Goal: Information Seeking & Learning: Learn about a topic

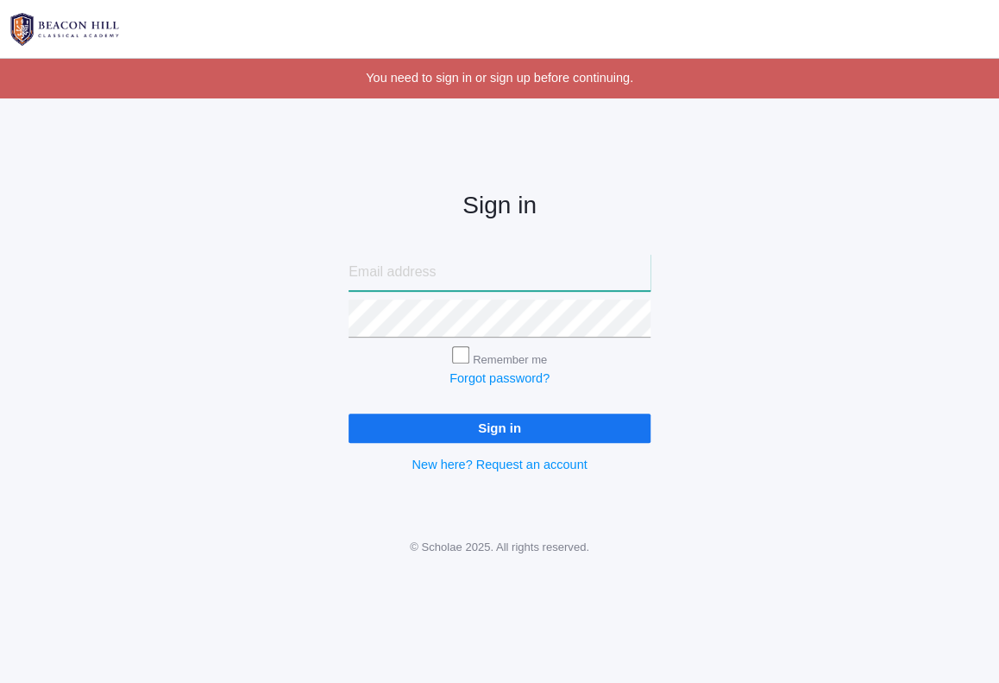
type input "[EMAIL_ADDRESS][DOMAIN_NAME]"
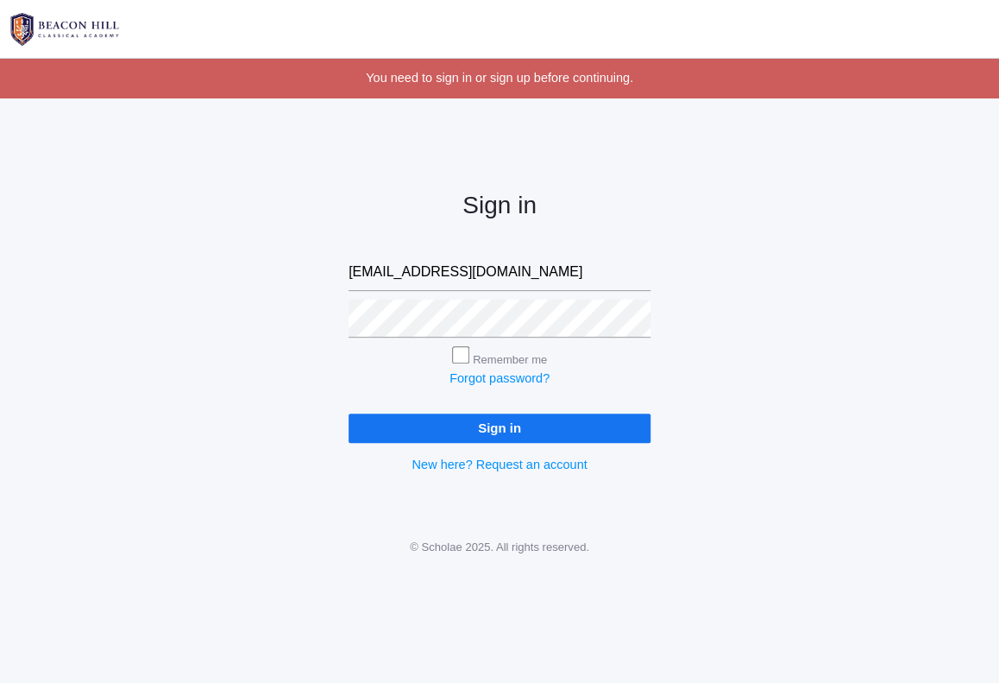
click at [487, 419] on input "Sign in" at bounding box center [500, 427] width 302 height 28
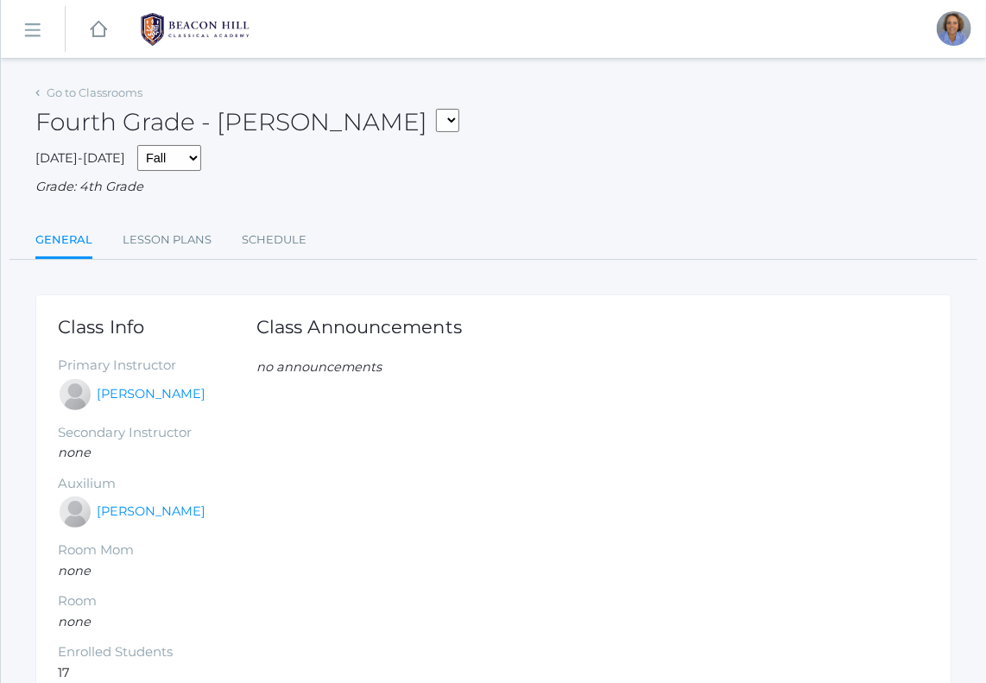
click at [468, 350] on div "Class Announcements" at bounding box center [592, 337] width 672 height 41
click at [158, 250] on link "Lesson Plans" at bounding box center [167, 240] width 89 height 35
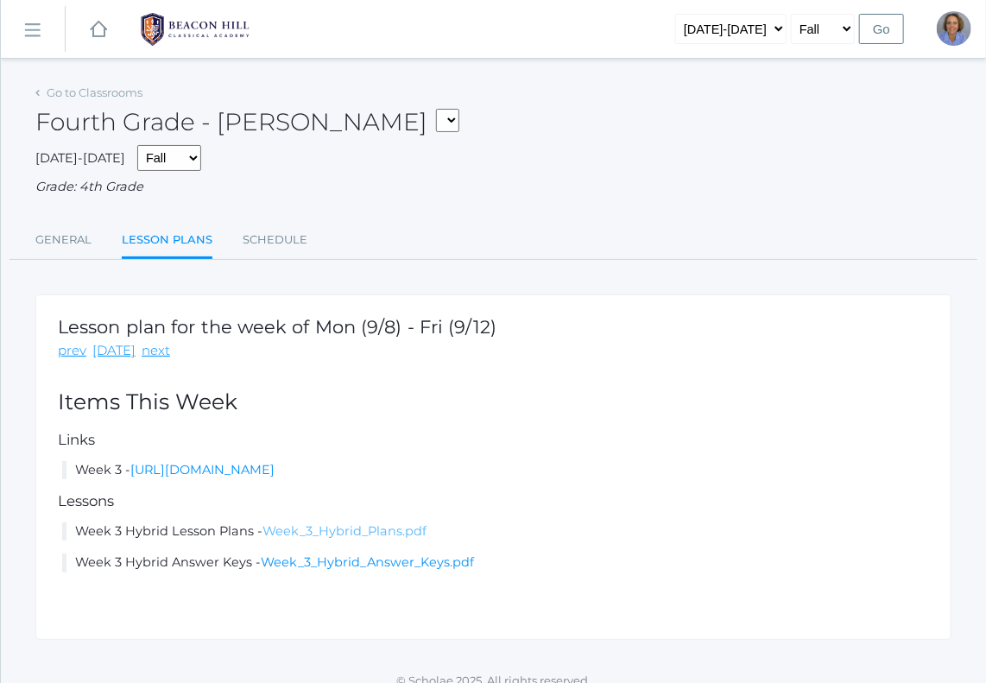
click at [314, 534] on link "Week_3_Hybrid_Plans.pdf" at bounding box center [344, 531] width 164 height 16
click at [259, 472] on link "[URL][DOMAIN_NAME]" at bounding box center [202, 470] width 144 height 16
click at [300, 529] on link "Week_3_Hybrid_Plans.pdf" at bounding box center [344, 531] width 164 height 16
